Goal: Task Accomplishment & Management: Use online tool/utility

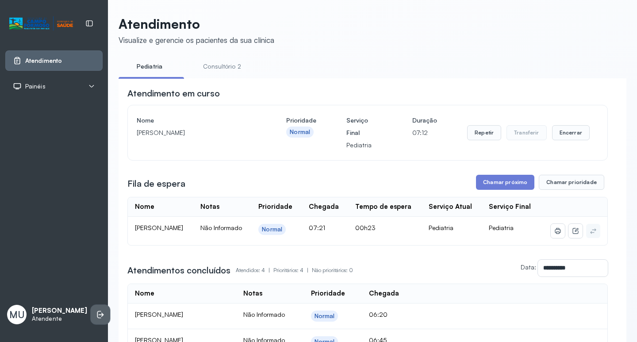
click at [99, 313] on icon at bounding box center [101, 315] width 5 height 4
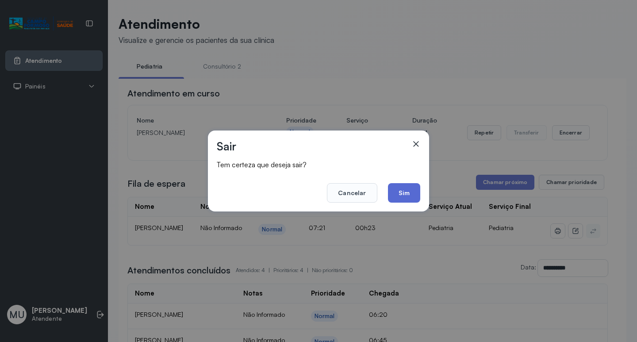
click at [405, 196] on button "Sim" at bounding box center [404, 192] width 32 height 19
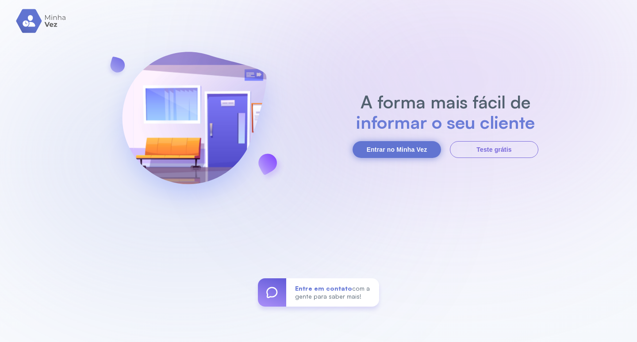
click at [416, 151] on button "Entrar no Minha Vez" at bounding box center [396, 149] width 88 height 17
click at [387, 153] on button "Entrar no Minha Vez" at bounding box center [396, 149] width 88 height 17
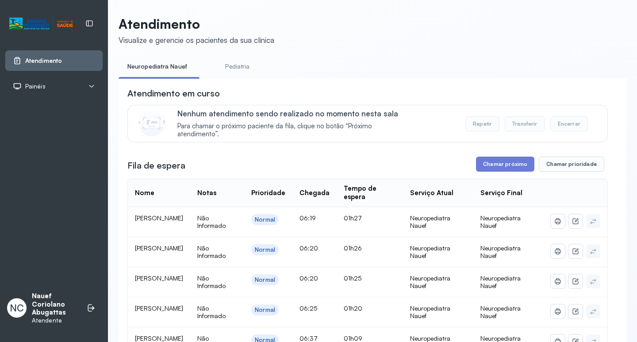
click at [443, 136] on div "Nenhum atendimento sendo realizado no momento nesta sala Para chamar o próximo …" at bounding box center [386, 124] width 419 height 30
click at [495, 161] on button "Chamar próximo" at bounding box center [505, 164] width 58 height 15
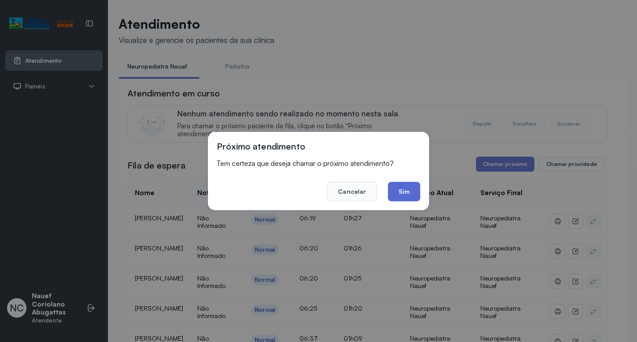
click at [413, 196] on button "Sim" at bounding box center [404, 191] width 32 height 19
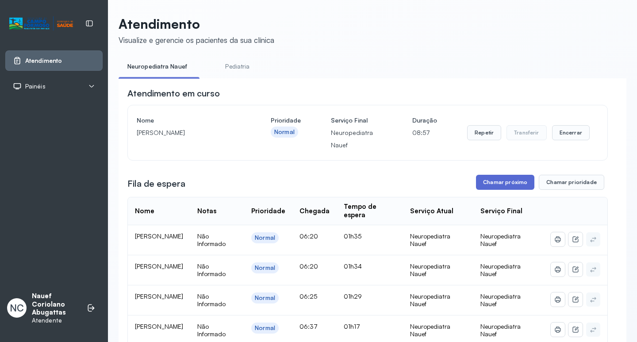
click at [477, 180] on button "Chamar próximo" at bounding box center [505, 182] width 58 height 15
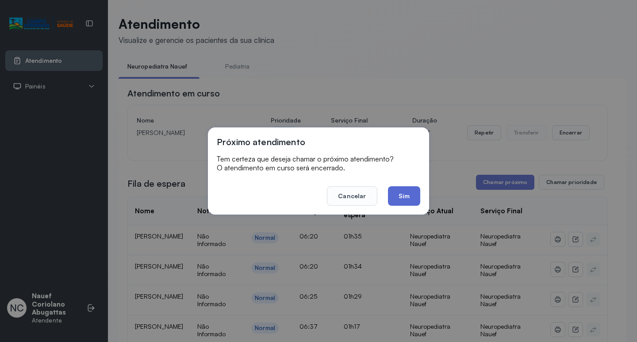
click at [406, 194] on button "Sim" at bounding box center [404, 195] width 32 height 19
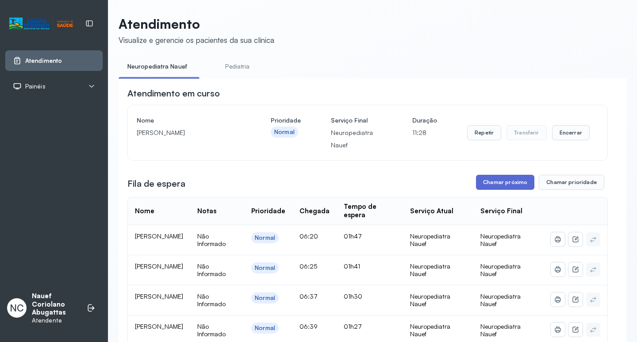
click at [487, 188] on button "Chamar próximo" at bounding box center [505, 182] width 58 height 15
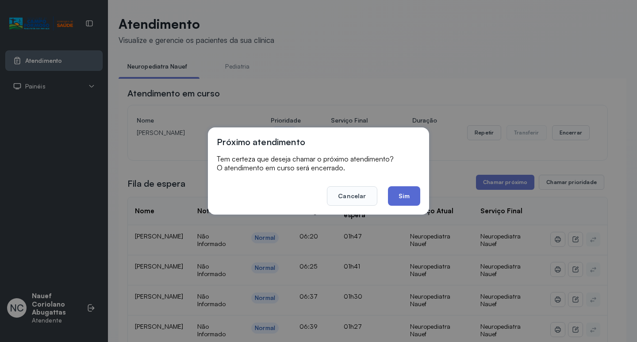
click at [417, 199] on button "Sim" at bounding box center [404, 195] width 32 height 19
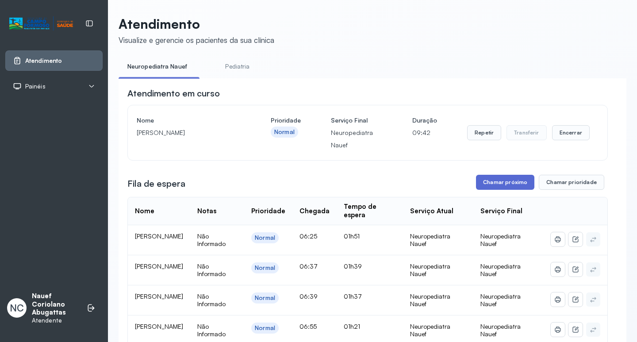
click at [507, 182] on button "Chamar próximo" at bounding box center [505, 182] width 58 height 15
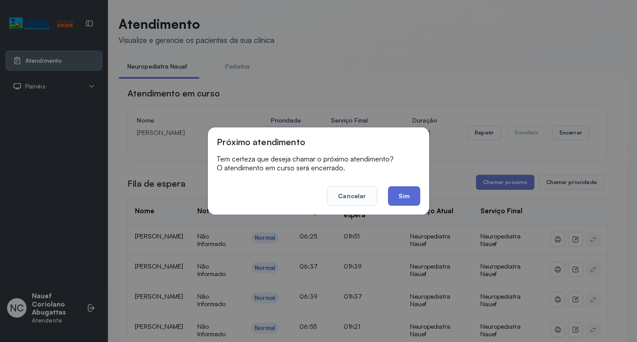
click at [405, 195] on button "Sim" at bounding box center [404, 195] width 32 height 19
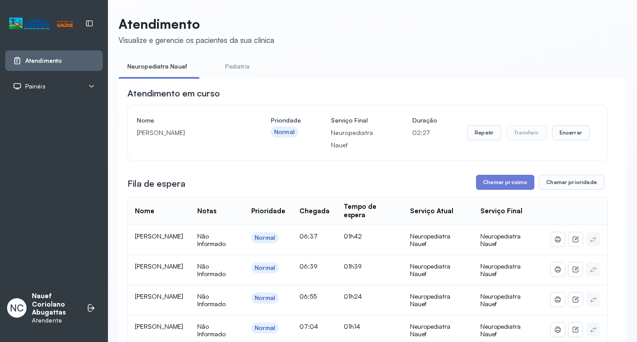
drag, startPoint x: 138, startPoint y: 134, endPoint x: 201, endPoint y: 140, distance: 63.5
click at [200, 139] on p "[PERSON_NAME]" at bounding box center [189, 132] width 104 height 12
copy p "[PERSON_NAME]"
click at [504, 181] on button "Chamar próximo" at bounding box center [505, 182] width 58 height 15
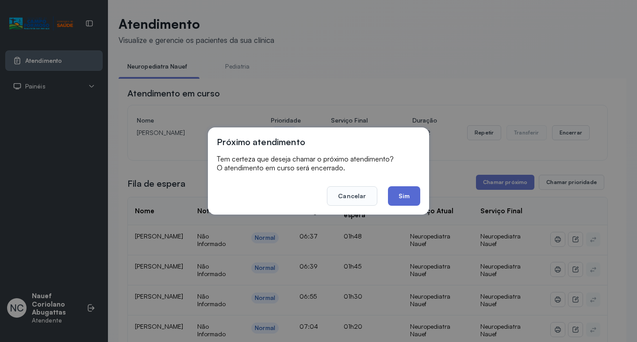
click at [407, 196] on button "Sim" at bounding box center [404, 195] width 32 height 19
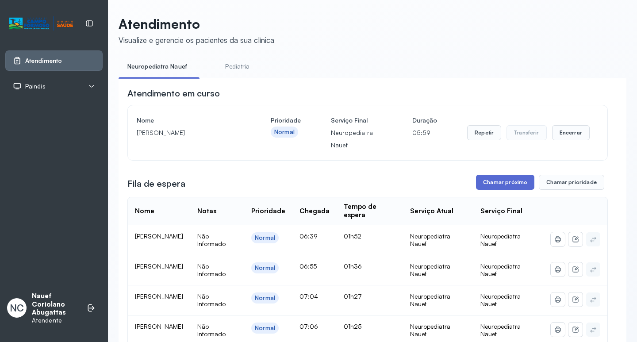
click at [499, 184] on button "Chamar próximo" at bounding box center [505, 182] width 58 height 15
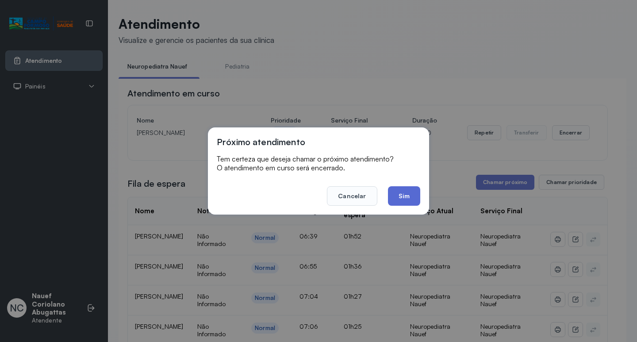
click at [393, 199] on button "Sim" at bounding box center [404, 195] width 32 height 19
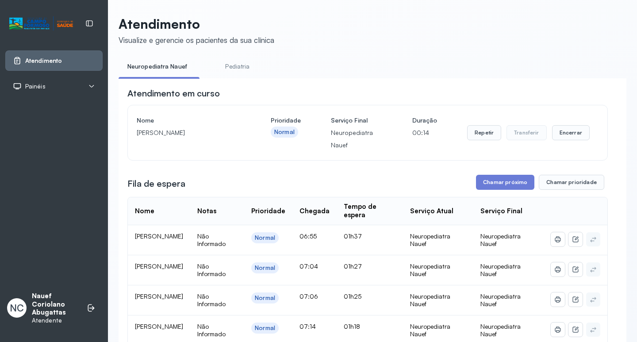
drag, startPoint x: 137, startPoint y: 135, endPoint x: 219, endPoint y: 130, distance: 82.4
click at [219, 130] on p "[PERSON_NAME]" at bounding box center [189, 132] width 104 height 12
copy p "[PERSON_NAME]"
click at [501, 189] on button "Chamar próximo" at bounding box center [505, 182] width 58 height 15
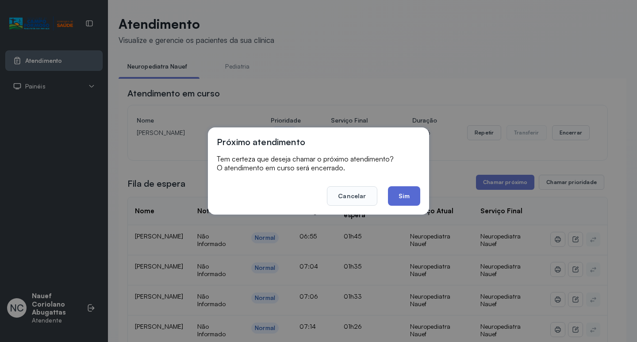
click at [405, 199] on button "Sim" at bounding box center [404, 195] width 32 height 19
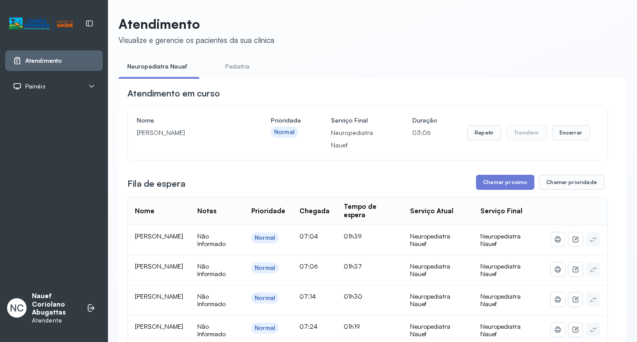
drag, startPoint x: 137, startPoint y: 135, endPoint x: 233, endPoint y: 142, distance: 96.6
click at [233, 142] on div "Nome ENZO PHELIPE CARVALHO SOUZA" at bounding box center [189, 132] width 104 height 37
copy p "[PERSON_NAME]"
click at [499, 186] on button "Chamar próximo" at bounding box center [505, 182] width 58 height 15
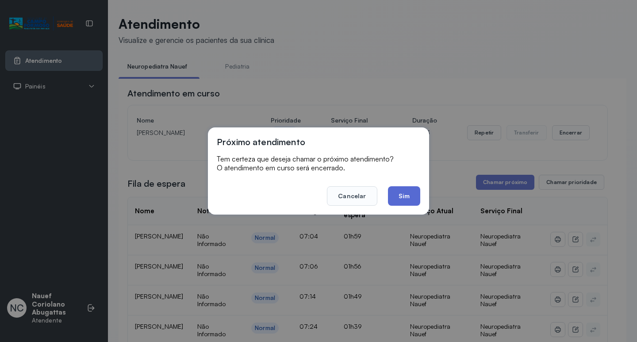
click at [404, 195] on button "Sim" at bounding box center [404, 195] width 32 height 19
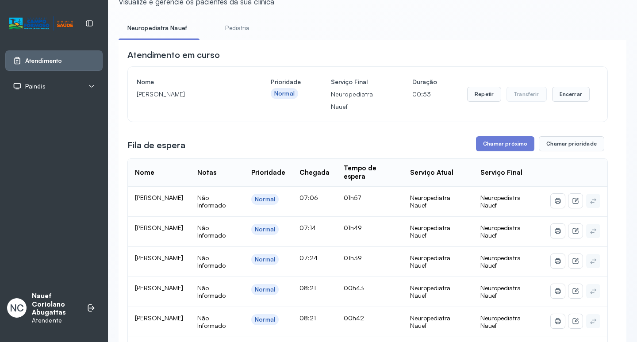
scroll to position [38, 0]
drag, startPoint x: 137, startPoint y: 96, endPoint x: 217, endPoint y: 97, distance: 80.0
click at [217, 97] on p "[PERSON_NAME]" at bounding box center [189, 95] width 104 height 12
copy p "[PERSON_NAME]"
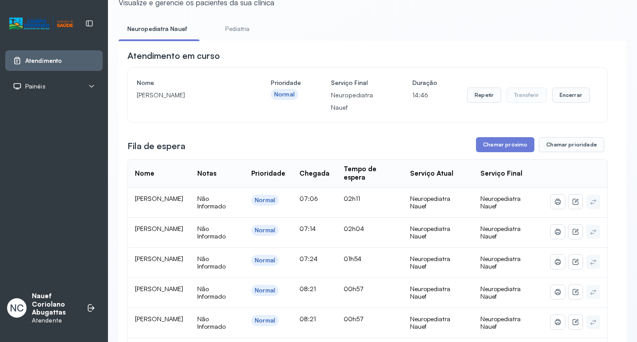
copy p "[PERSON_NAME]"
click at [487, 141] on button "Chamar próximo" at bounding box center [505, 144] width 58 height 15
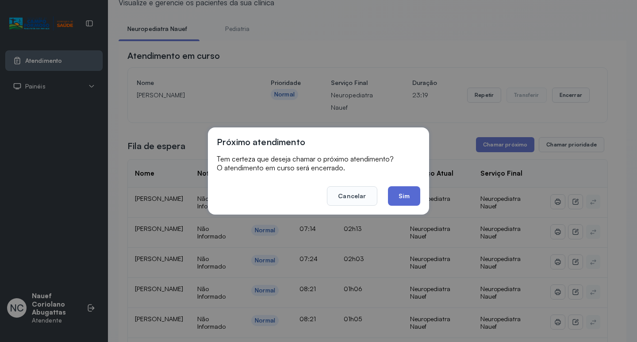
click at [398, 197] on button "Sim" at bounding box center [404, 195] width 32 height 19
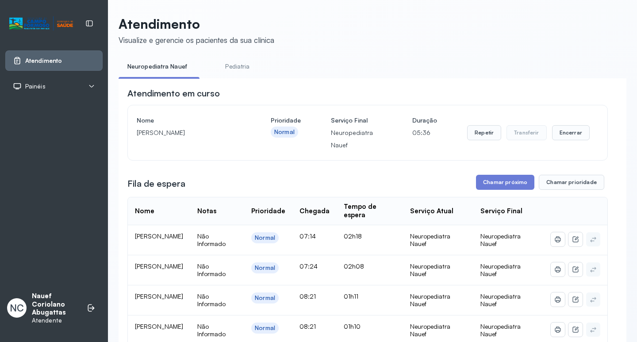
drag, startPoint x: 137, startPoint y: 134, endPoint x: 222, endPoint y: 136, distance: 85.4
click at [223, 137] on p "[PERSON_NAME]" at bounding box center [189, 132] width 104 height 12
copy p "[PERSON_NAME]"
click at [510, 183] on button "Chamar próximo" at bounding box center [505, 182] width 58 height 15
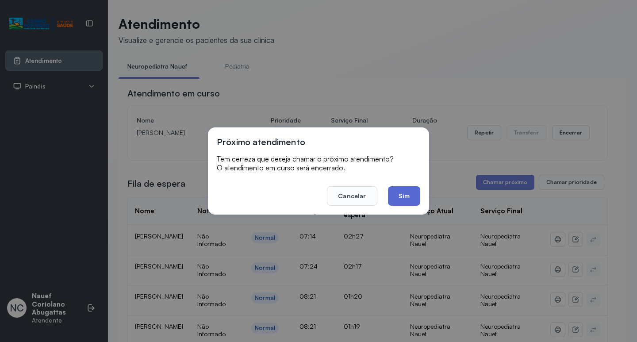
click at [414, 198] on button "Sim" at bounding box center [404, 195] width 32 height 19
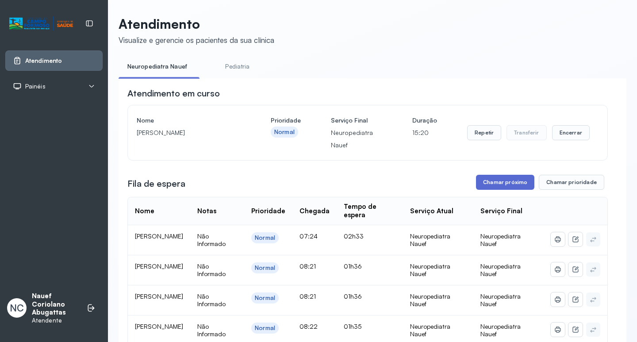
click at [495, 180] on button "Chamar próximo" at bounding box center [505, 182] width 58 height 15
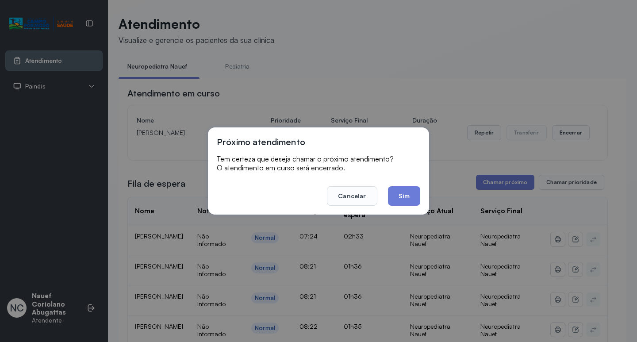
click at [407, 196] on button "Sim" at bounding box center [404, 195] width 32 height 19
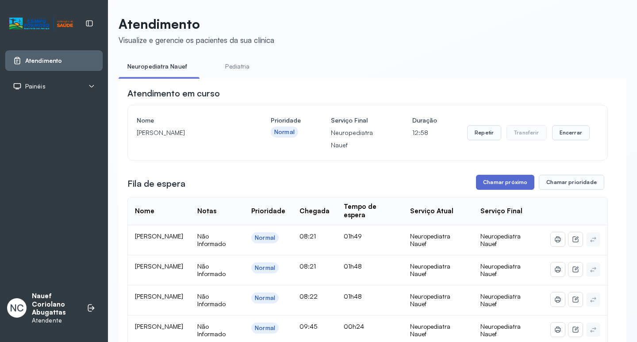
click at [479, 185] on button "Chamar próximo" at bounding box center [505, 182] width 58 height 15
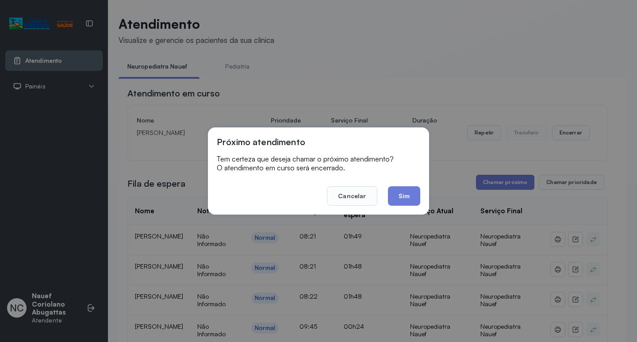
drag, startPoint x: 404, startPoint y: 199, endPoint x: 414, endPoint y: 197, distance: 10.4
click at [410, 197] on button "Sim" at bounding box center [404, 195] width 32 height 19
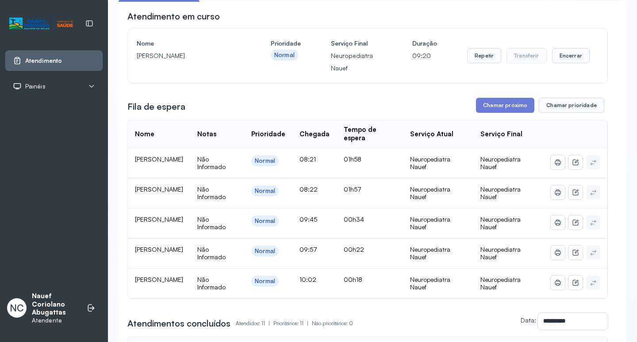
scroll to position [44, 0]
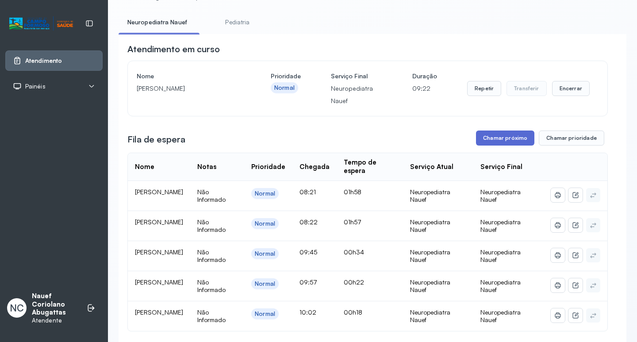
click at [501, 134] on button "Chamar próximo" at bounding box center [505, 137] width 58 height 15
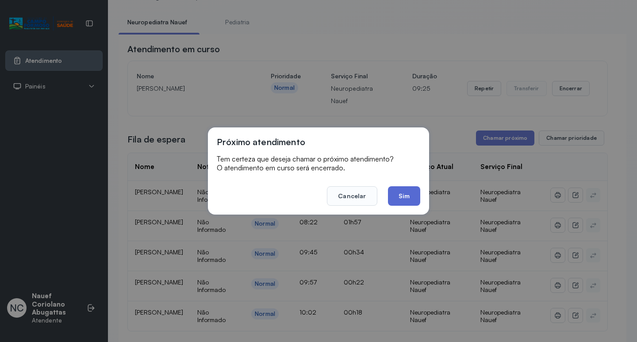
click at [408, 191] on button "Sim" at bounding box center [404, 195] width 32 height 19
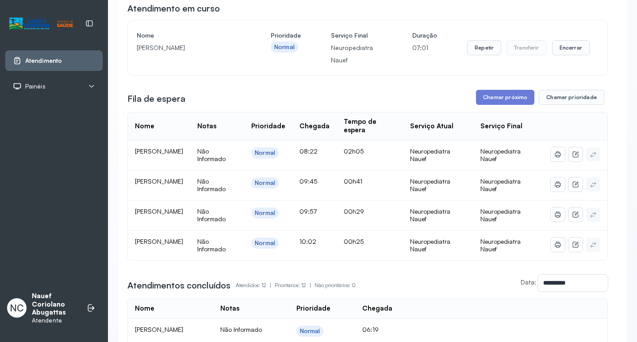
scroll to position [88, 0]
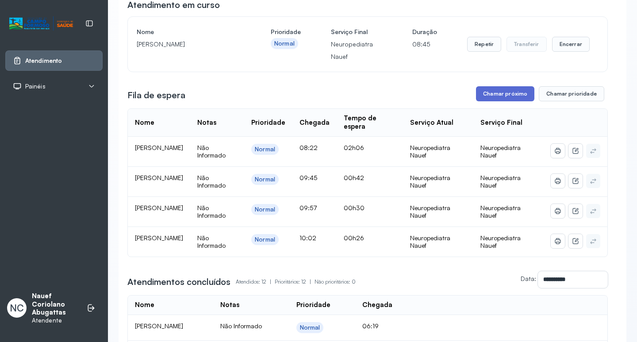
click at [509, 91] on button "Chamar próximo" at bounding box center [505, 93] width 58 height 15
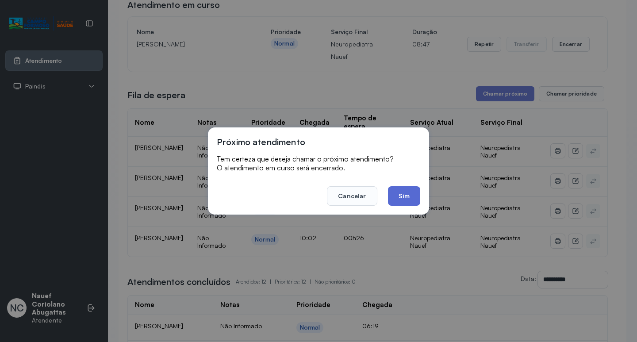
click at [405, 200] on button "Sim" at bounding box center [404, 195] width 32 height 19
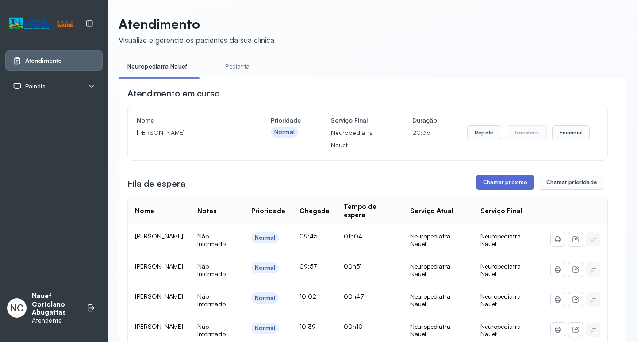
click at [496, 182] on button "Chamar próximo" at bounding box center [505, 182] width 58 height 15
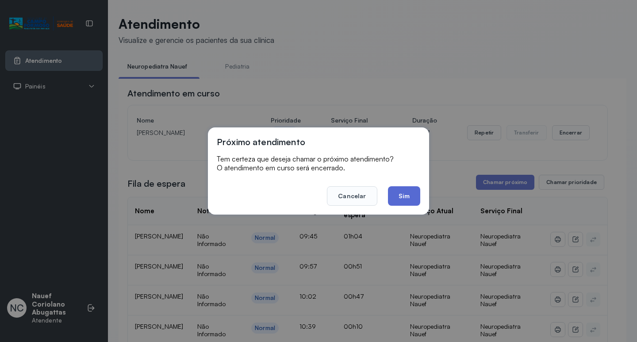
click at [388, 195] on footer "Cancelar Sim" at bounding box center [318, 190] width 203 height 32
click at [398, 194] on button "Sim" at bounding box center [404, 195] width 32 height 19
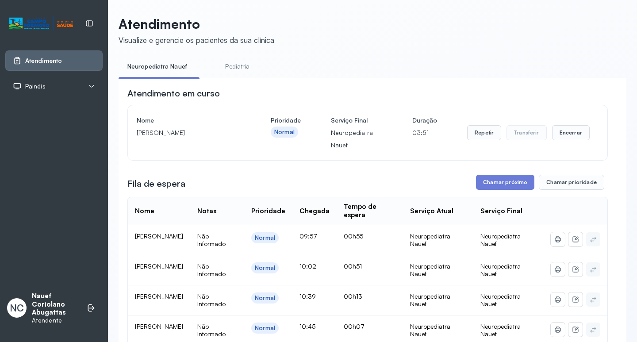
drag, startPoint x: 137, startPoint y: 134, endPoint x: 219, endPoint y: 141, distance: 82.5
click at [219, 139] on p "GABRIEL DE SOUZA ARAUJO" at bounding box center [189, 132] width 104 height 12
copy p "GABRIEL DE SOUZA ARAUJO"
click at [486, 187] on button "Chamar próximo" at bounding box center [505, 182] width 58 height 15
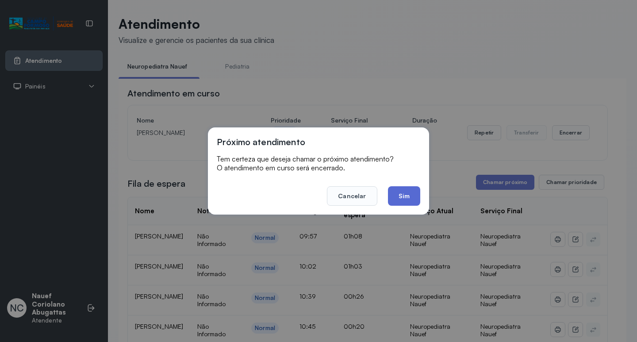
click at [415, 198] on button "Sim" at bounding box center [404, 195] width 32 height 19
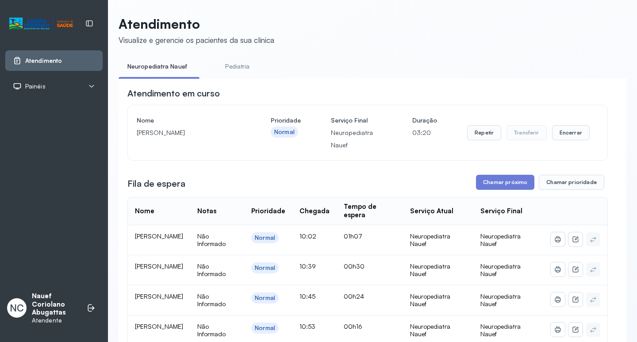
drag, startPoint x: 137, startPoint y: 135, endPoint x: 241, endPoint y: 148, distance: 105.6
click at [238, 147] on div "Nome IGOR MIGUEL DA SILVA SANTOS" at bounding box center [189, 132] width 104 height 37
copy p "IGOR MIGUEL DA SILVA SANTOS"
click at [325, 18] on header "Atendimento Visualize e gerencie os pacientes da sua clínica" at bounding box center [373, 30] width 508 height 29
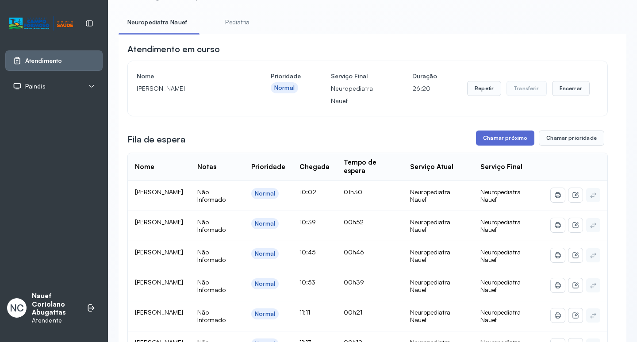
click at [503, 142] on button "Chamar próximo" at bounding box center [505, 137] width 58 height 15
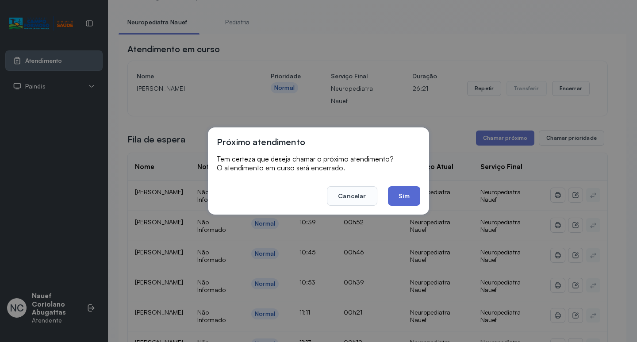
click at [413, 193] on button "Sim" at bounding box center [404, 195] width 32 height 19
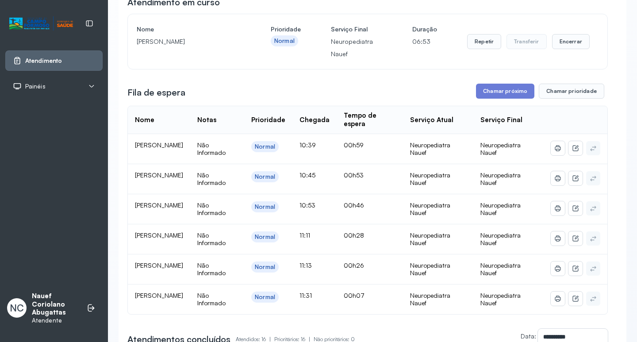
scroll to position [88, 0]
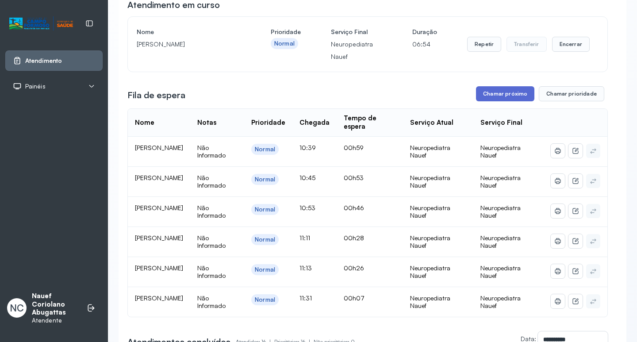
click at [486, 91] on button "Chamar próximo" at bounding box center [505, 93] width 58 height 15
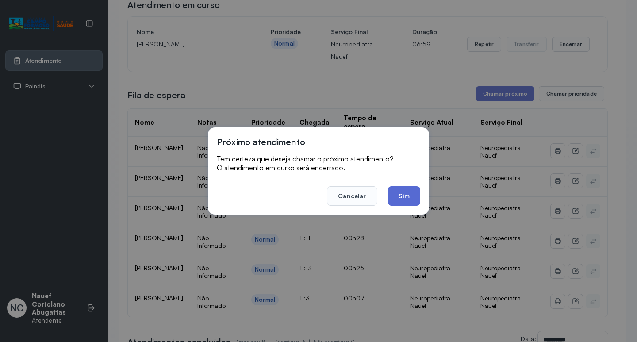
click at [414, 190] on button "Sim" at bounding box center [404, 195] width 32 height 19
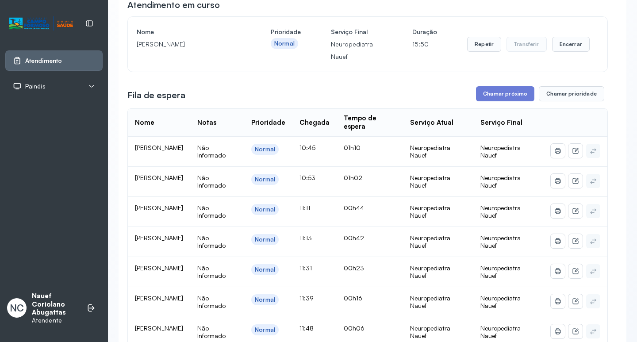
drag, startPoint x: 137, startPoint y: 46, endPoint x: 165, endPoint y: 54, distance: 30.1
click at [165, 50] on p "VALENTINA DANTAS VIEIRA SERAFIM DE SOUZA" at bounding box center [189, 44] width 104 height 12
copy p "VALENTINA DANTAS VIEIRA SERAFIM DE SOUZA"
click at [497, 97] on button "Chamar próximo" at bounding box center [505, 93] width 58 height 15
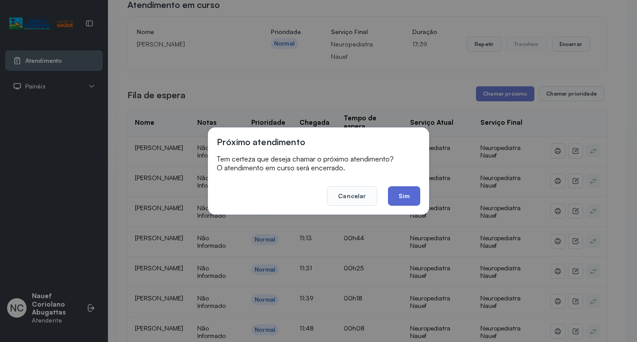
click at [413, 198] on button "Sim" at bounding box center [404, 195] width 32 height 19
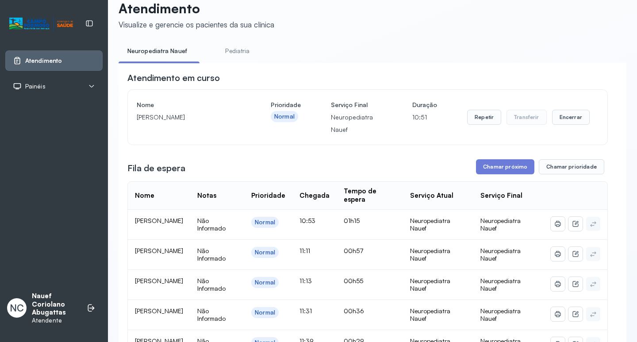
scroll to position [0, 0]
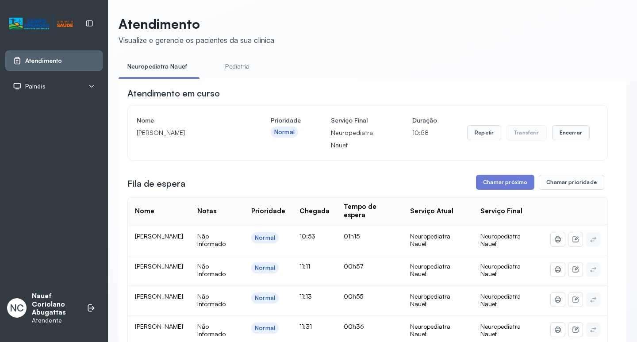
drag, startPoint x: 137, startPoint y: 135, endPoint x: 224, endPoint y: 135, distance: 86.7
click at [222, 137] on p "MIGUEL PEREIRA DE ARAUJO" at bounding box center [189, 132] width 104 height 12
click at [493, 184] on button "Chamar próximo" at bounding box center [505, 182] width 58 height 15
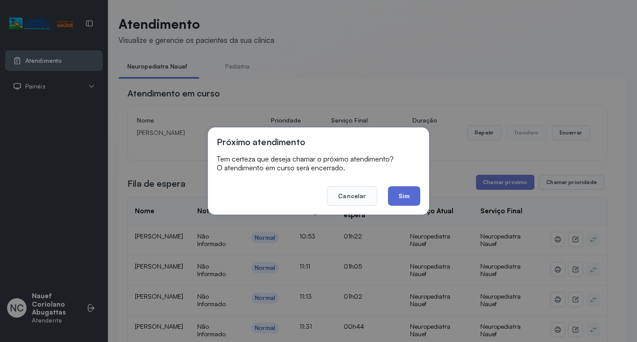
click at [411, 193] on button "Sim" at bounding box center [404, 195] width 32 height 19
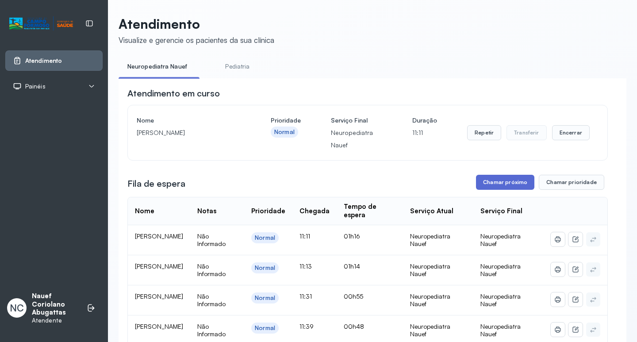
click at [479, 184] on button "Chamar próximo" at bounding box center [505, 182] width 58 height 15
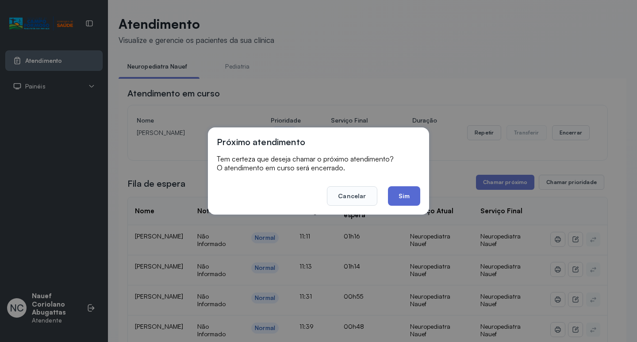
click at [399, 195] on button "Sim" at bounding box center [404, 195] width 32 height 19
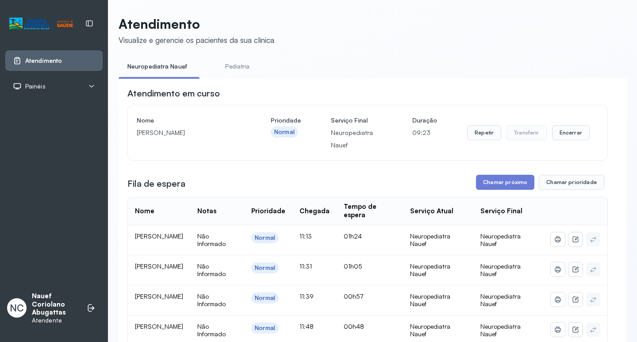
drag, startPoint x: 137, startPoint y: 135, endPoint x: 233, endPoint y: 139, distance: 96.1
click at [233, 139] on p "ANTHONY ADRIEL SANTOS VIEIRA" at bounding box center [189, 132] width 104 height 12
click at [492, 185] on button "Chamar próximo" at bounding box center [505, 182] width 58 height 15
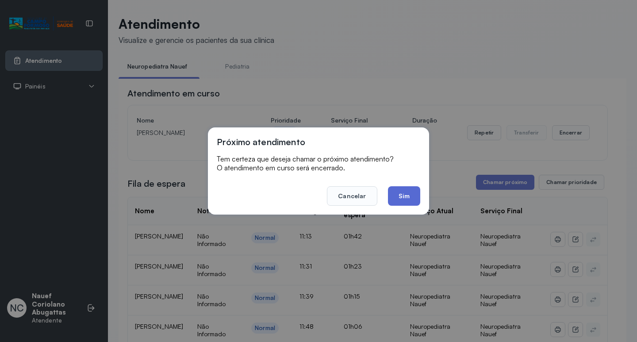
click at [402, 194] on button "Sim" at bounding box center [404, 195] width 32 height 19
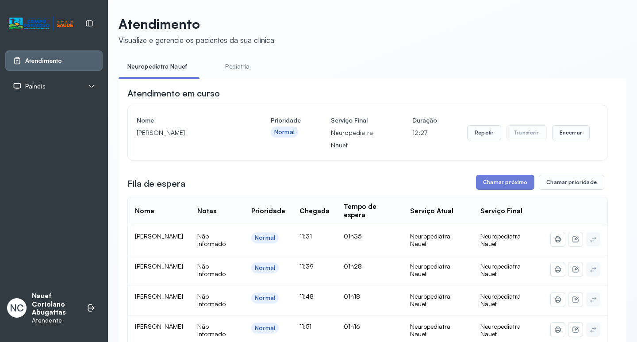
click at [501, 177] on button "Chamar próximo" at bounding box center [505, 182] width 58 height 15
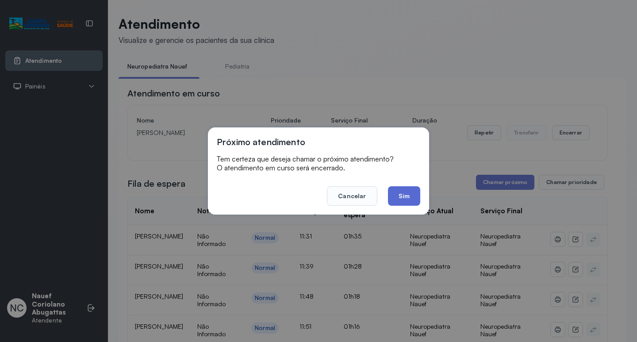
click at [404, 195] on button "Sim" at bounding box center [404, 195] width 32 height 19
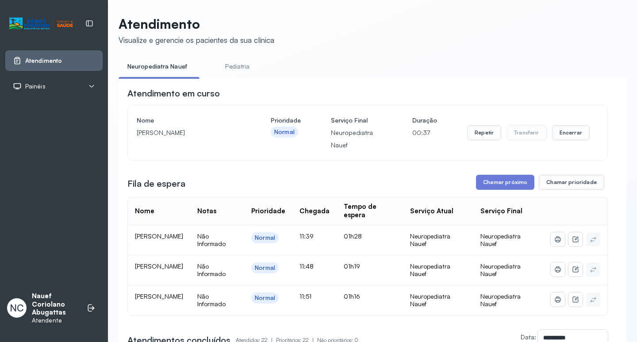
scroll to position [44, 0]
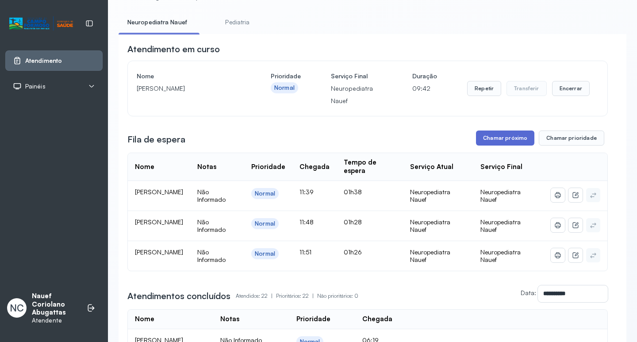
click at [486, 142] on button "Chamar próximo" at bounding box center [505, 137] width 58 height 15
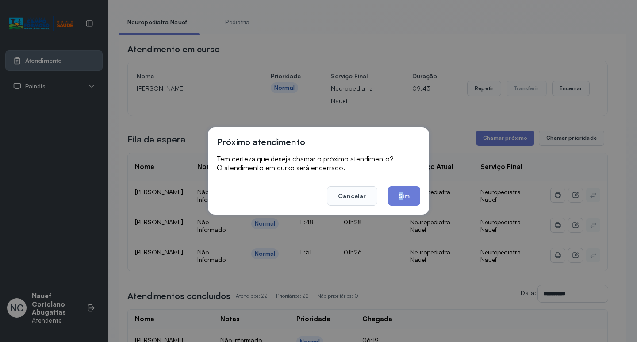
click at [401, 206] on div "Próximo atendimento Tem certeza que deseja chamar o próximo atendimento? O aten…" at bounding box center [318, 170] width 221 height 87
click at [405, 192] on button "Sim" at bounding box center [404, 195] width 32 height 19
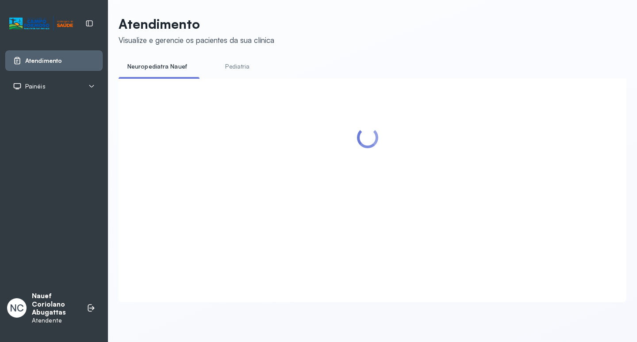
scroll to position [0, 0]
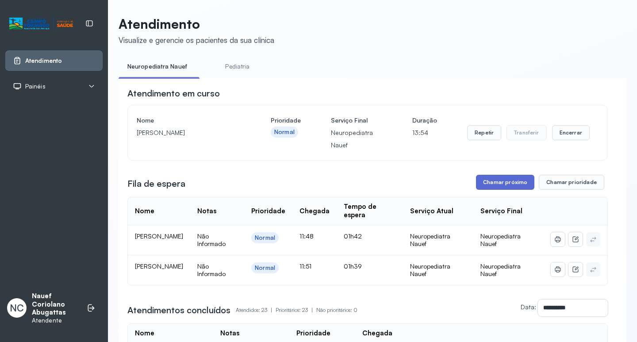
click at [512, 180] on button "Chamar próximo" at bounding box center [505, 182] width 58 height 15
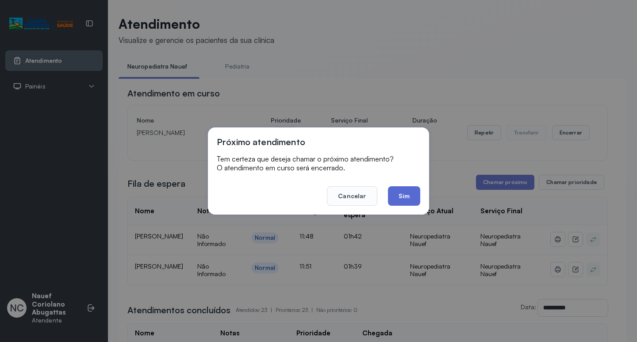
click at [408, 197] on button "Sim" at bounding box center [404, 195] width 32 height 19
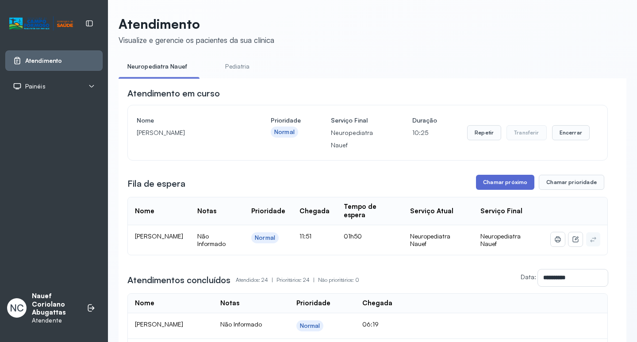
click at [495, 186] on button "Chamar próximo" at bounding box center [505, 182] width 58 height 15
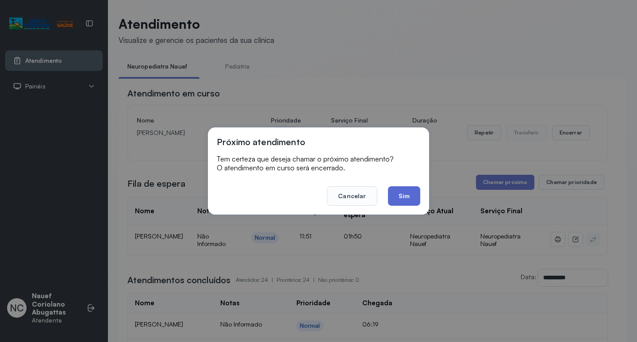
click at [398, 192] on button "Sim" at bounding box center [404, 195] width 32 height 19
